Goal: Go to known website: Access a specific website the user already knows

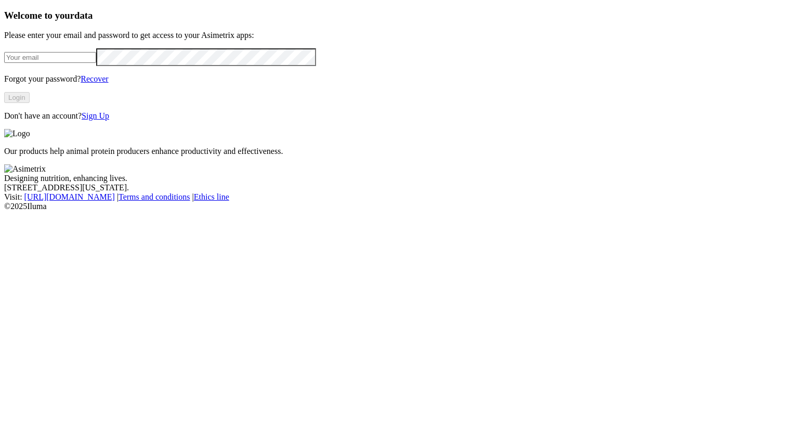
click at [75, 63] on input "email" at bounding box center [50, 57] width 92 height 11
click at [4, 211] on com-1password-button at bounding box center [4, 211] width 0 height 0
type input "[PERSON_NAME][EMAIL_ADDRESS][PERSON_NAME][PERSON_NAME][DOMAIN_NAME]"
click at [30, 103] on button "Login" at bounding box center [16, 97] width 25 height 11
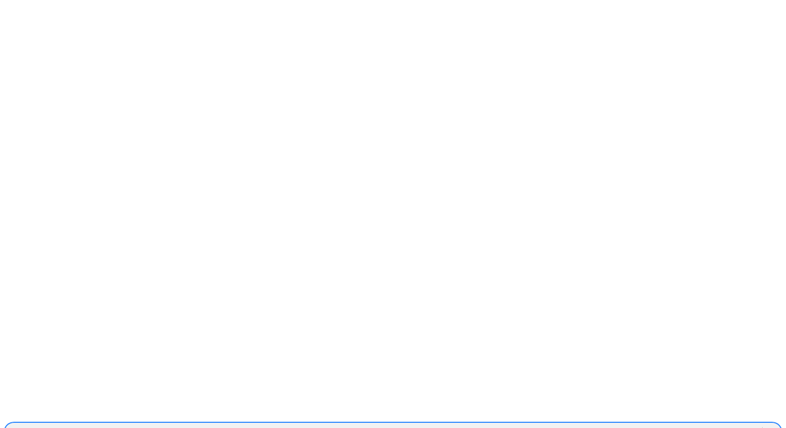
click at [569, 424] on div "ACONDESA-CERDOS" at bounding box center [383, 432] width 757 height 16
type input "P"
type input "AURORA"
